Goal: Information Seeking & Learning: Learn about a topic

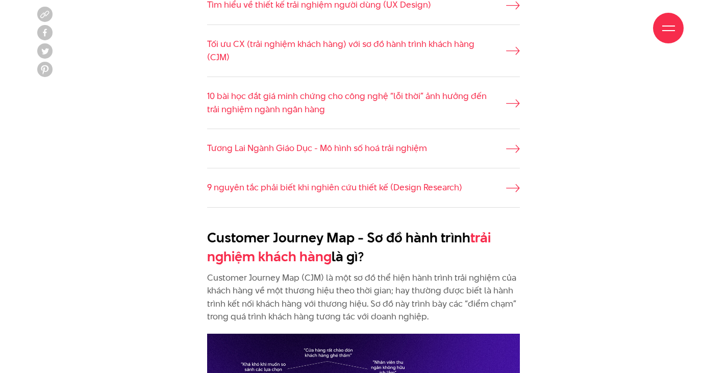
scroll to position [969, 0]
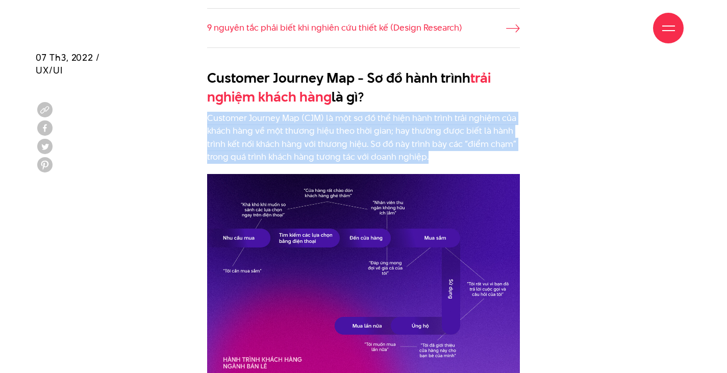
drag, startPoint x: 208, startPoint y: 115, endPoint x: 432, endPoint y: 162, distance: 228.3
click at [432, 162] on p "Customer Journey Map (CJM) là một sơ đồ thể hiện hành trình trải nghiệm của khá…" at bounding box center [363, 138] width 313 height 52
copy p "Customer Journey Map (CJM) là một sơ đồ thể hiện hành trình trải nghiệm của khá…"
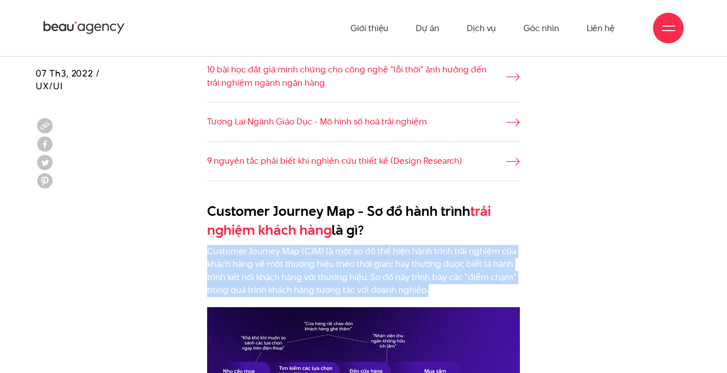
scroll to position [1225, 0]
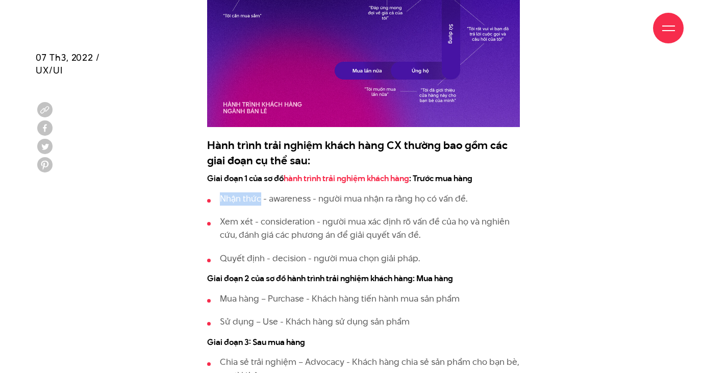
drag, startPoint x: 221, startPoint y: 197, endPoint x: 261, endPoint y: 200, distance: 39.9
click at [261, 200] on p "Nhận thức - awareness - người mua nhận ra rằng họ có vấn đề." at bounding box center [370, 198] width 300 height 13
copy p "Nhận thức"
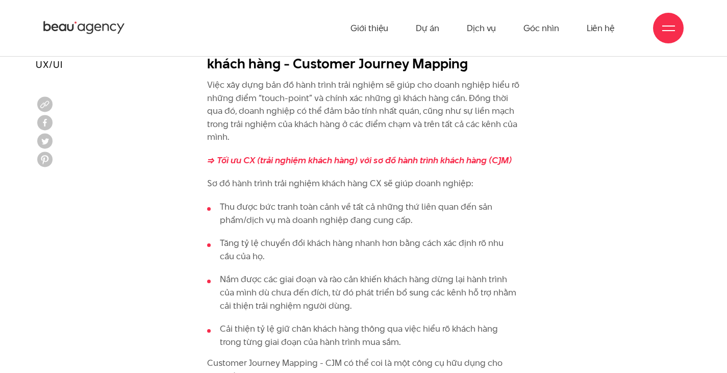
scroll to position [1684, 0]
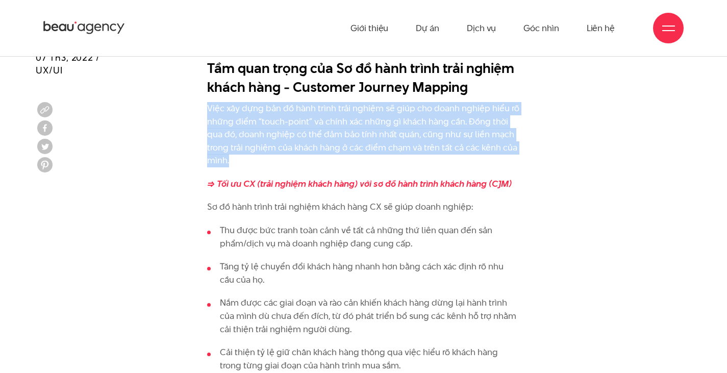
drag, startPoint x: 208, startPoint y: 109, endPoint x: 394, endPoint y: 166, distance: 195.2
click at [394, 166] on p "Việc xây dựng bản đồ hành trình trải nghiệm sẽ giúp cho doanh nghiệp hiểu rõ nh…" at bounding box center [363, 134] width 313 height 65
copy p "Việc xây dựng bản đồ hành trình trải nghiệm sẽ giúp cho doanh nghiệp hiểu rõ nh…"
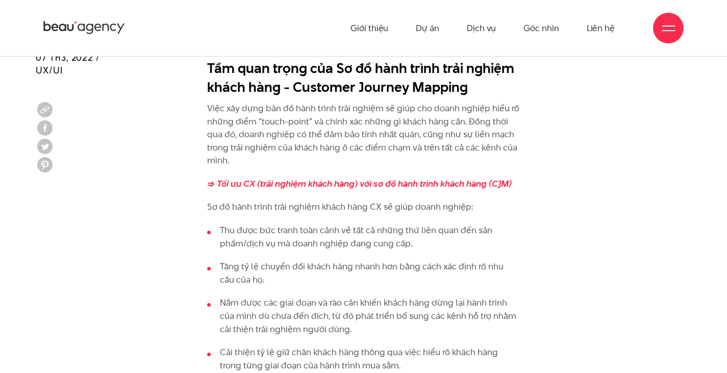
click at [334, 259] on ul "Thu được bức tranh toàn cảnh về tất cả những thứ liên quan đến sản phẩm/dịch vụ…" at bounding box center [363, 298] width 313 height 148
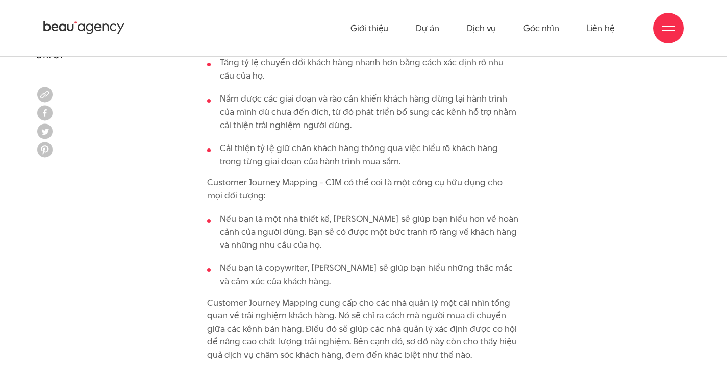
scroll to position [1837, 0]
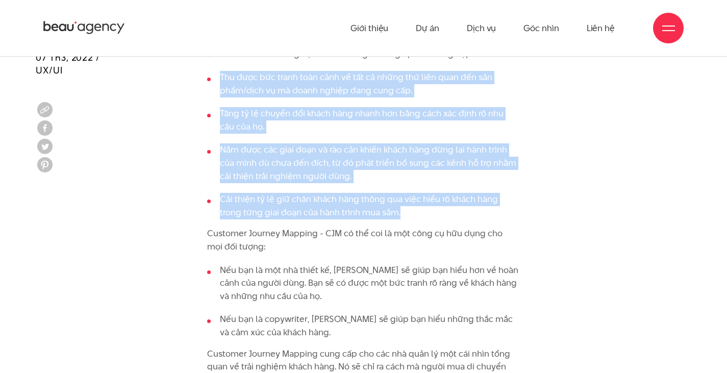
drag, startPoint x: 219, startPoint y: 76, endPoint x: 377, endPoint y: 215, distance: 209.7
click at [377, 215] on ul "Thu được bức tranh toàn cảnh về tất cả những thứ liên quan đến sản phẩm/dịch vụ…" at bounding box center [363, 145] width 313 height 148
copy ul "Thu được bức tranh toàn cảnh về tất cả những thứ liên quan đến sản phẩm/dịch vụ…"
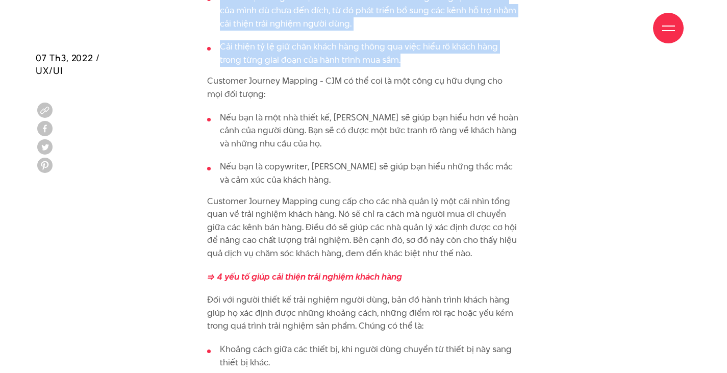
scroll to position [1990, 0]
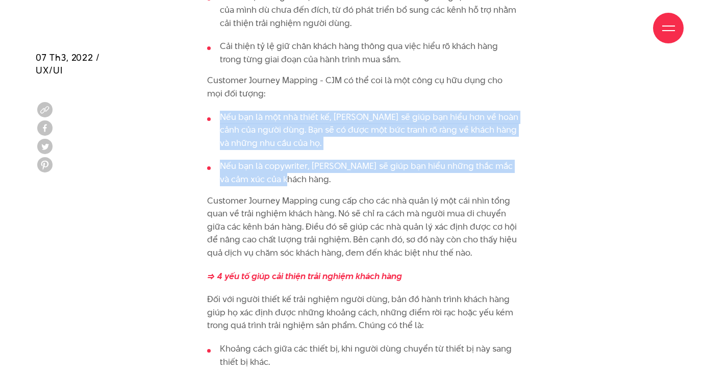
drag, startPoint x: 231, startPoint y: 121, endPoint x: 302, endPoint y: 180, distance: 92.1
click at [302, 180] on ul "Nếu bạn là một nhà thiết kế, [PERSON_NAME] sẽ giúp bạn hiểu hơn về hoàn cảnh củ…" at bounding box center [363, 149] width 313 height 76
copy ul "Nếu bạn là một nhà thiết kế, [PERSON_NAME] sẽ giúp bạn hiểu hơn về hoàn cảnh củ…"
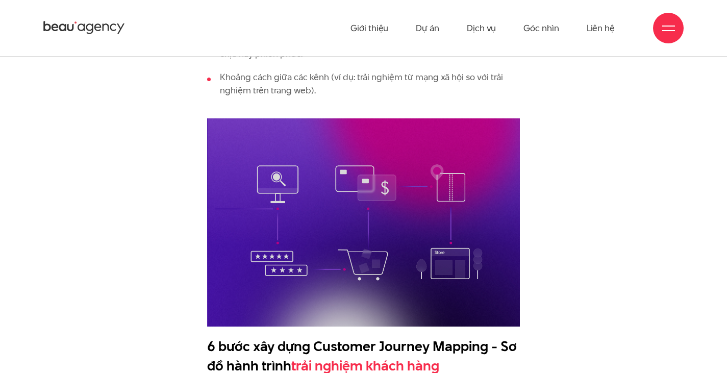
scroll to position [2194, 0]
